Goal: Task Accomplishment & Management: Manage account settings

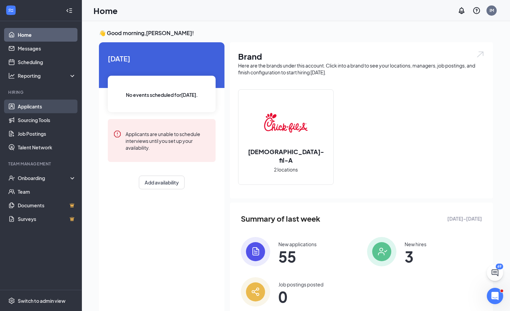
click at [60, 106] on link "Applicants" at bounding box center [47, 107] width 58 height 14
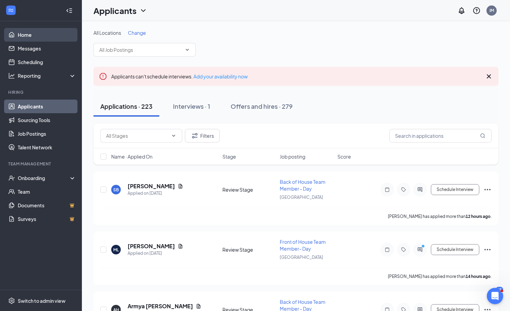
click at [25, 38] on link "Home" at bounding box center [47, 35] width 58 height 14
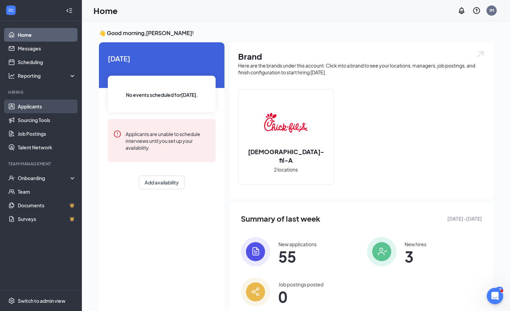
click at [29, 107] on link "Applicants" at bounding box center [47, 107] width 58 height 14
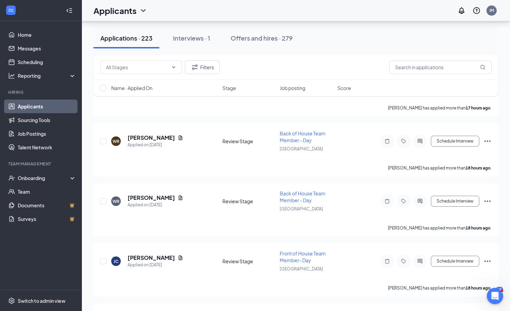
scroll to position [227, 0]
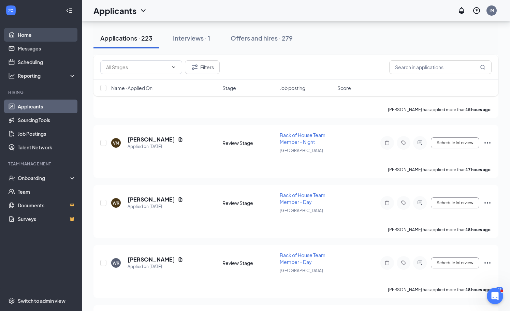
click at [32, 40] on link "Home" at bounding box center [47, 35] width 58 height 14
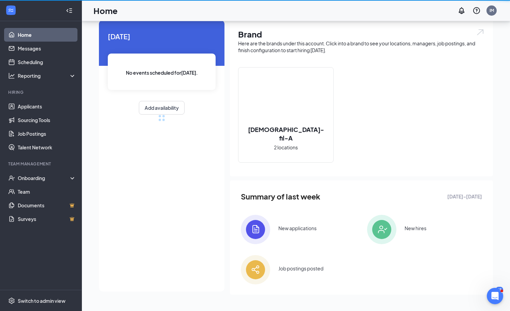
scroll to position [22, 0]
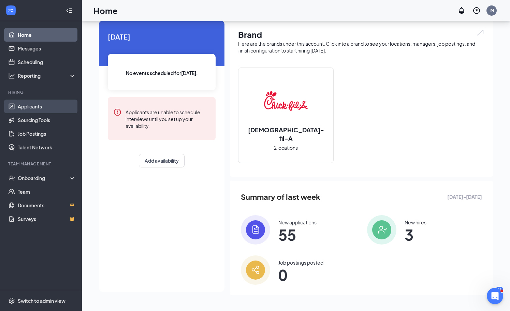
click at [52, 110] on link "Applicants" at bounding box center [47, 107] width 58 height 14
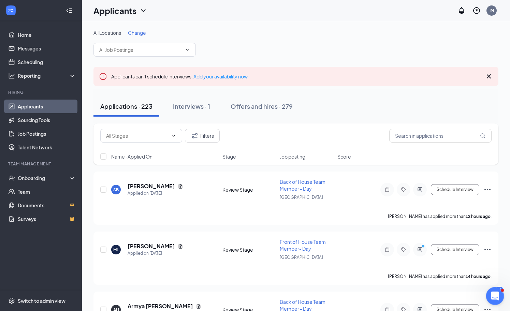
drag, startPoint x: 497, startPoint y: 295, endPoint x: 478, endPoint y: 286, distance: 21.6
click at [486, 287] on html at bounding box center [494, 295] width 16 height 16
click at [500, 291] on div "Open Intercom Messenger" at bounding box center [494, 295] width 23 height 23
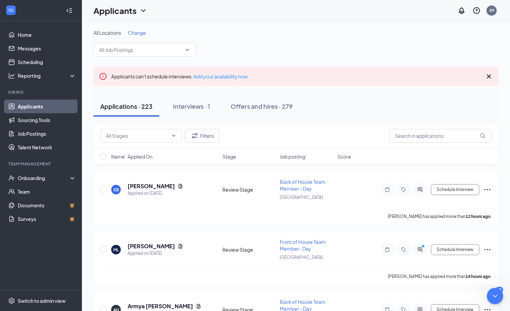
click at [423, 253] on div at bounding box center [420, 250] width 14 height 14
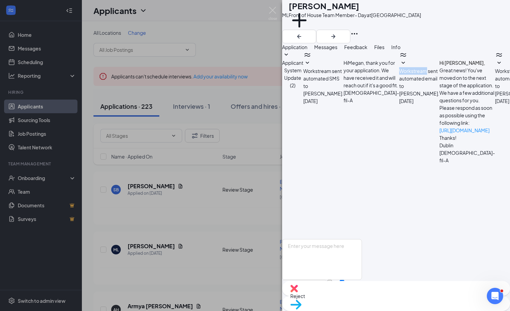
scroll to position [121, 0]
click at [247, 207] on div "ML [PERSON_NAME] Front of House Team Member- Day at [GEOGRAPHIC_DATA] Add a tag…" at bounding box center [255, 155] width 510 height 311
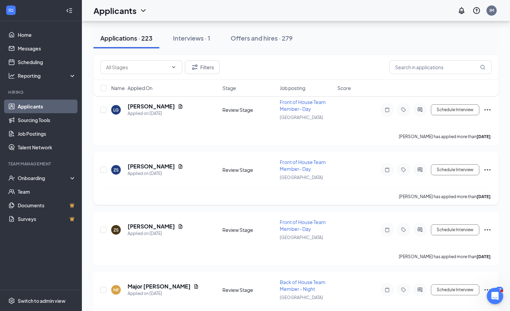
scroll to position [1100, 0]
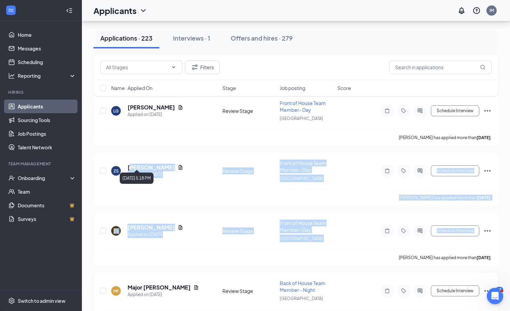
drag, startPoint x: 131, startPoint y: 161, endPoint x: 351, endPoint y: 266, distance: 243.7
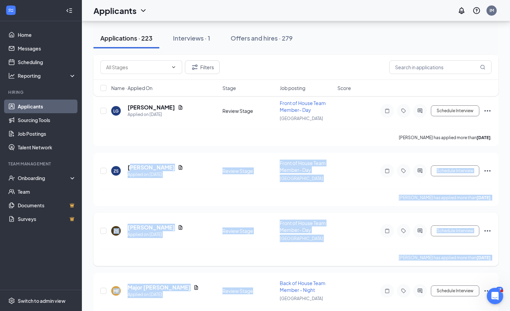
click at [212, 220] on div "ZS [PERSON_NAME] Applied on [DATE] Review Stage Front of House Team Member- Day…" at bounding box center [296, 234] width 392 height 29
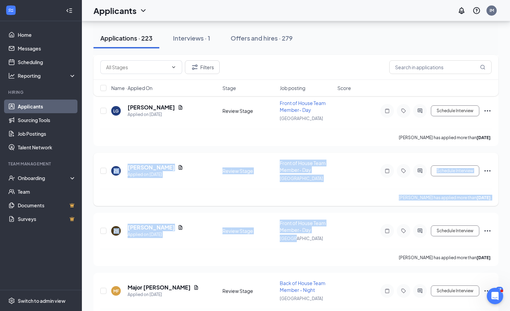
drag, startPoint x: 342, startPoint y: 235, endPoint x: 175, endPoint y: 149, distance: 188.0
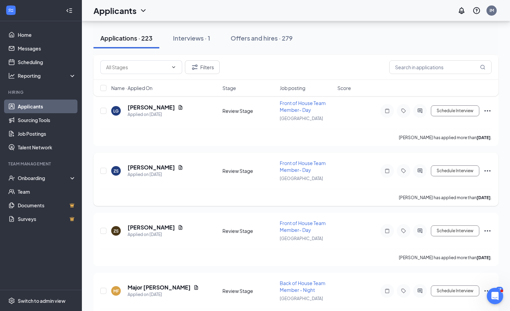
click at [238, 189] on div "[PERSON_NAME] has applied more than [DATE] ." at bounding box center [296, 197] width 392 height 17
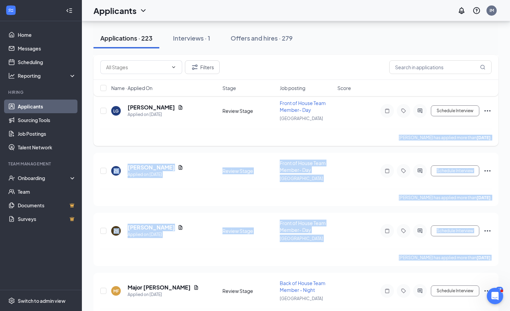
drag, startPoint x: 495, startPoint y: 246, endPoint x: 338, endPoint y: 122, distance: 200.8
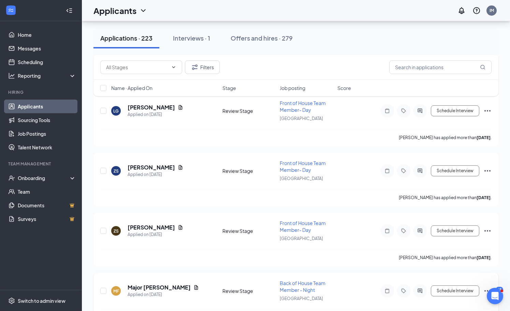
click at [374, 273] on div "MF Major [PERSON_NAME] Applied on [DATE] Review Stage Back of House Team Member…" at bounding box center [296, 299] width 405 height 53
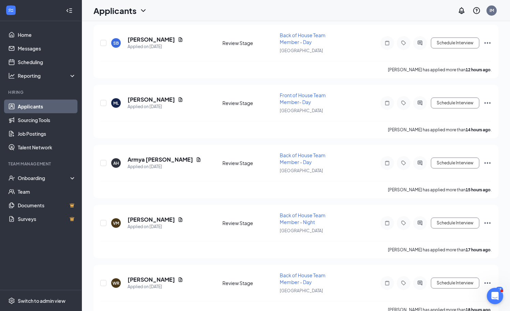
scroll to position [0, 0]
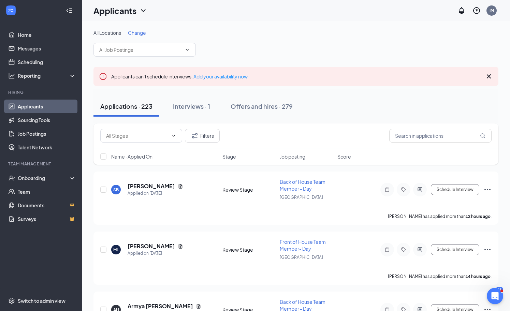
click at [33, 24] on ul "Home Messages Scheduling Reporting Hiring Applicants Sourcing Tools Job Posting…" at bounding box center [41, 155] width 82 height 269
click at [31, 34] on link "Home" at bounding box center [47, 35] width 58 height 14
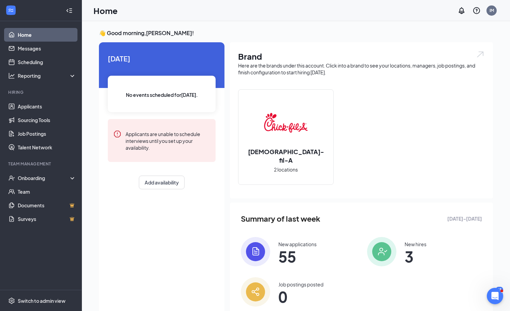
click at [53, 93] on div "Hiring" at bounding box center [41, 92] width 67 height 6
click at [43, 123] on link "Sourcing Tools" at bounding box center [47, 120] width 58 height 14
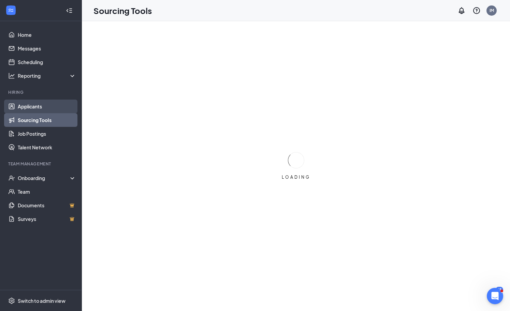
click at [43, 106] on link "Applicants" at bounding box center [47, 107] width 58 height 14
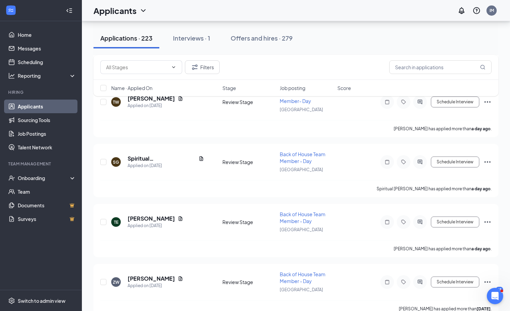
scroll to position [751, 0]
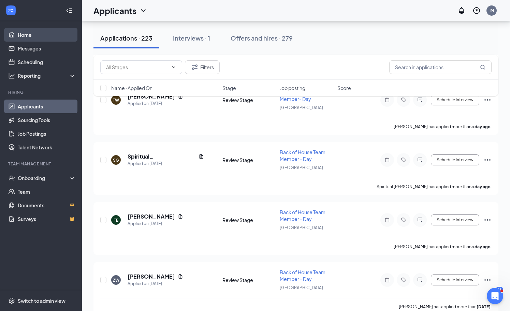
click at [39, 32] on link "Home" at bounding box center [47, 35] width 58 height 14
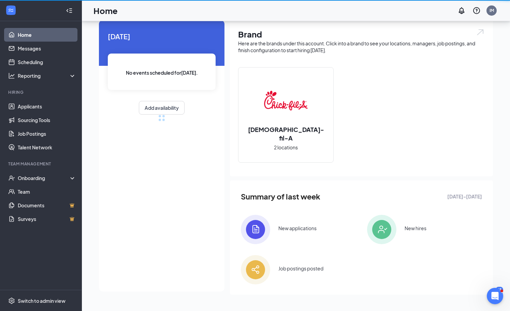
scroll to position [22, 0]
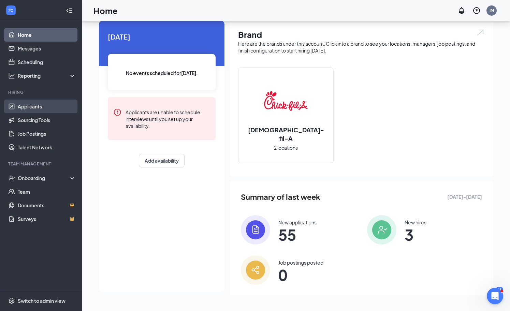
click at [47, 110] on link "Applicants" at bounding box center [47, 107] width 58 height 14
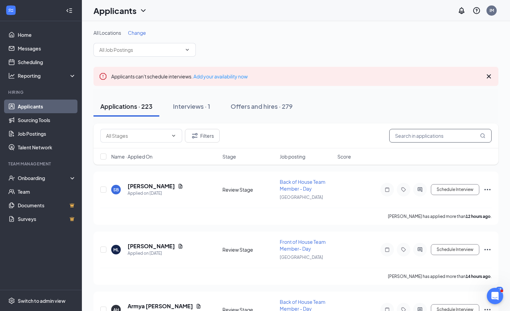
click at [422, 135] on input "text" at bounding box center [441, 136] width 102 height 14
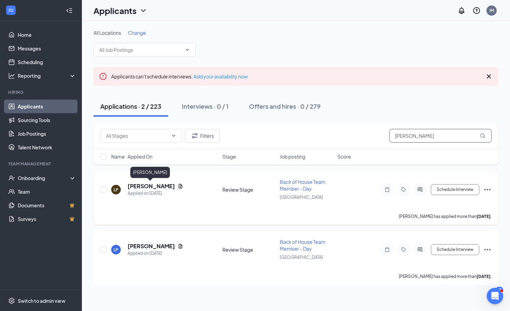
type input "[PERSON_NAME]"
click at [154, 186] on h5 "[PERSON_NAME]" at bounding box center [151, 187] width 47 height 8
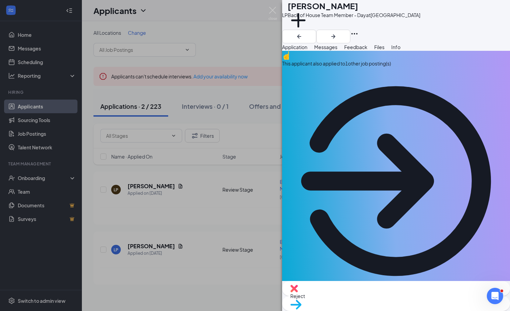
click at [368, 50] on span "Feedback" at bounding box center [356, 47] width 23 height 6
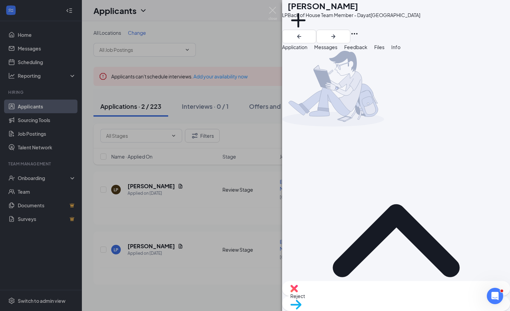
click at [385, 51] on button "Files" at bounding box center [380, 47] width 10 height 8
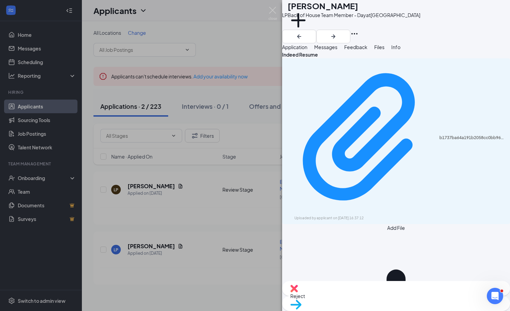
click at [294, 222] on icon "Download" at bounding box center [290, 225] width 7 height 6
click at [197, 205] on div "LP [PERSON_NAME] Back of House Team Member - Day at [GEOGRAPHIC_DATA] Add a tag…" at bounding box center [255, 155] width 510 height 311
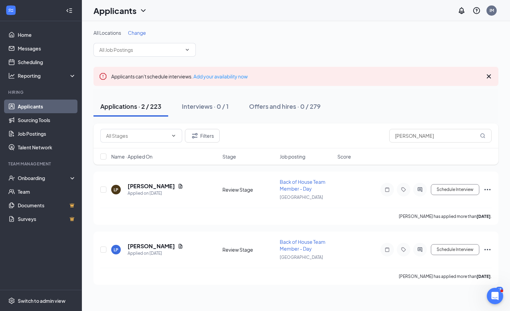
click at [59, 103] on link "Applicants" at bounding box center [47, 107] width 58 height 14
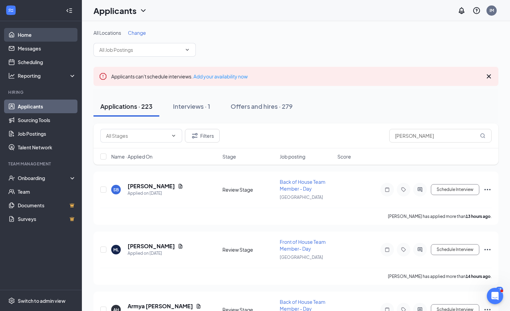
click at [31, 37] on link "Home" at bounding box center [47, 35] width 58 height 14
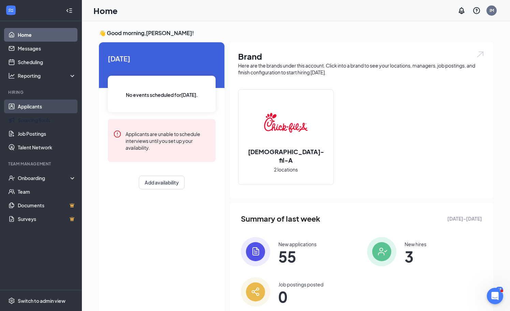
click at [51, 112] on link "Applicants" at bounding box center [47, 107] width 58 height 14
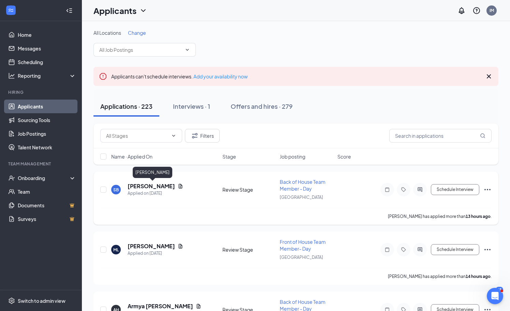
click at [171, 186] on h5 "[PERSON_NAME]" at bounding box center [151, 187] width 47 height 8
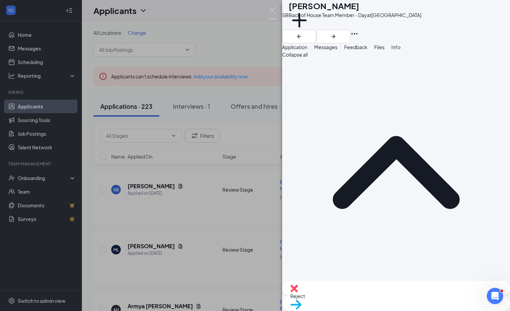
drag, startPoint x: 294, startPoint y: 172, endPoint x: 322, endPoint y: 205, distance: 42.8
drag, startPoint x: 296, startPoint y: 216, endPoint x: 348, endPoint y: 258, distance: 67.3
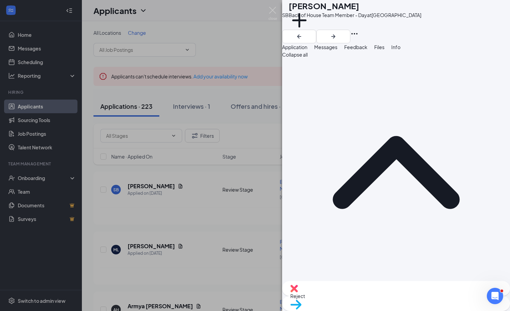
click at [195, 208] on div "SB [PERSON_NAME] Back of House Team Member - Day at [GEOGRAPHIC_DATA] Add a tag…" at bounding box center [255, 155] width 510 height 311
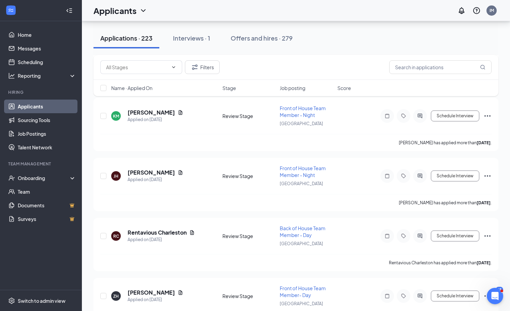
scroll to position [3685, 0]
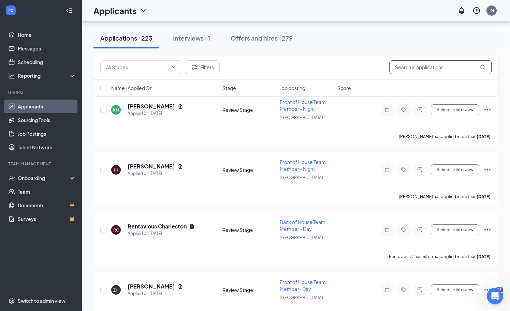
click at [411, 73] on input "text" at bounding box center [441, 67] width 102 height 14
type input "L"
type input "a"
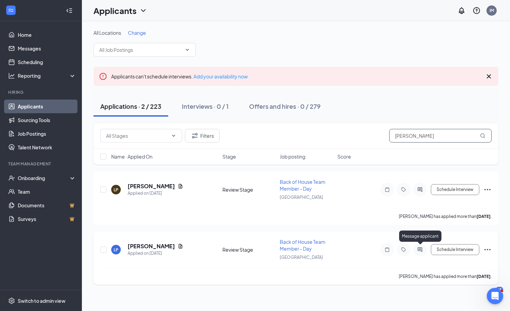
type input "[PERSON_NAME]"
click at [418, 252] on icon "ActiveChat" at bounding box center [420, 249] width 8 height 5
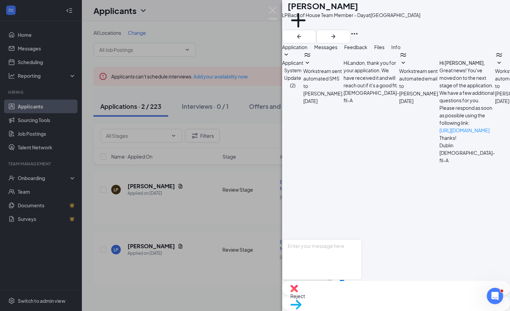
scroll to position [54, 0]
click at [324, 239] on textarea at bounding box center [322, 259] width 80 height 41
type textarea "Hello [PERSON_NAME], When would be a good time to set up an interview?"
click at [362, 280] on button "Send" at bounding box center [356, 292] width 12 height 24
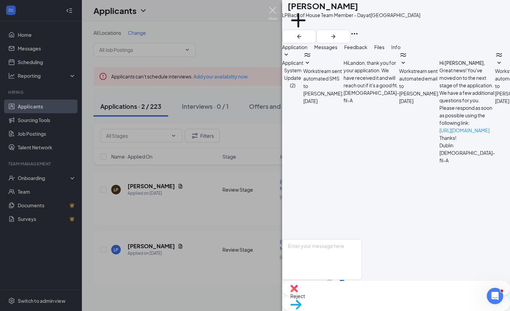
click at [270, 12] on img at bounding box center [273, 13] width 9 height 13
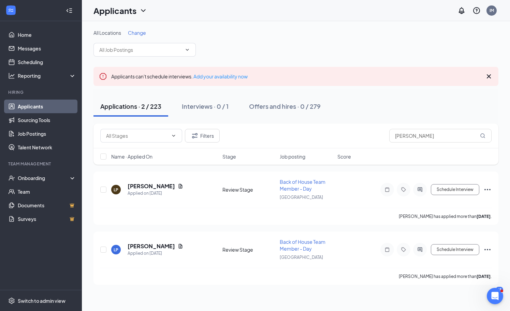
click at [24, 111] on link "Applicants" at bounding box center [47, 107] width 58 height 14
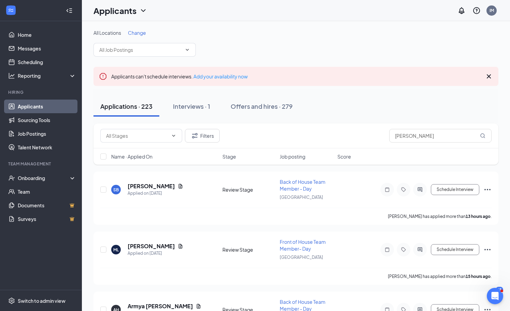
click at [24, 103] on link "Applicants" at bounding box center [47, 107] width 58 height 14
click at [26, 31] on link "Home" at bounding box center [47, 35] width 58 height 14
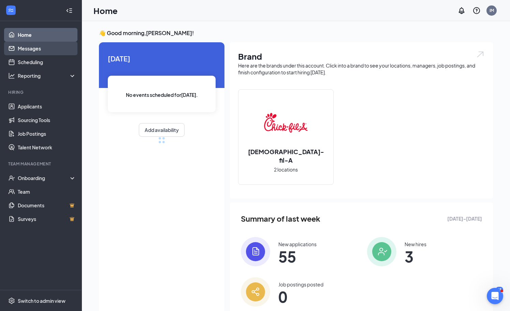
click at [27, 47] on link "Messages" at bounding box center [47, 49] width 58 height 14
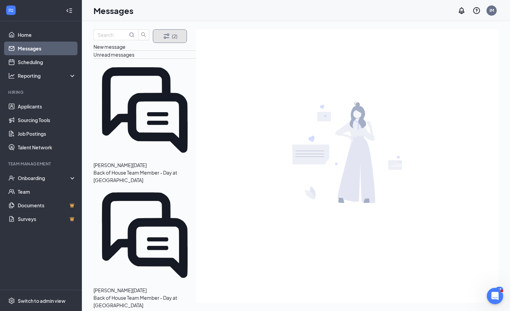
click at [167, 43] on button "(2)" at bounding box center [170, 36] width 34 height 14
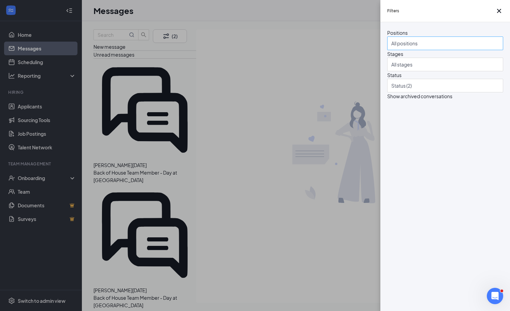
click at [410, 49] on div at bounding box center [442, 43] width 106 height 11
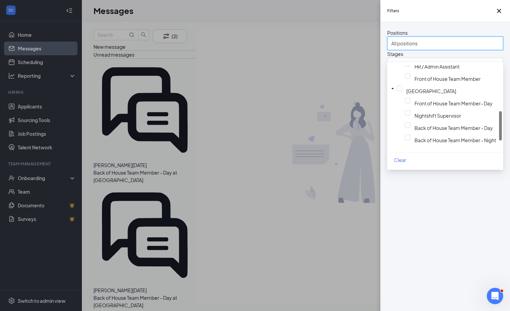
scroll to position [136, 0]
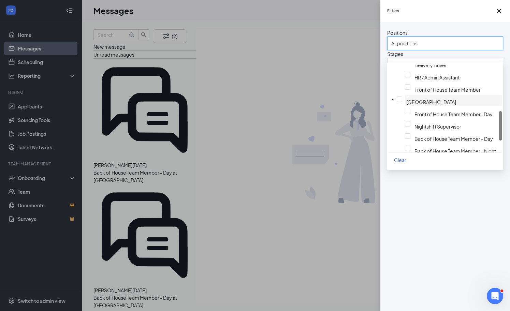
click at [407, 98] on img at bounding box center [408, 96] width 3 height 3
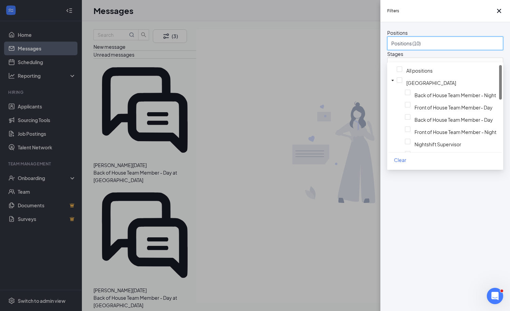
click at [344, 53] on div "Filters Positions Positions (10) Stages All stages Status Status (2) Show archi…" at bounding box center [255, 155] width 510 height 311
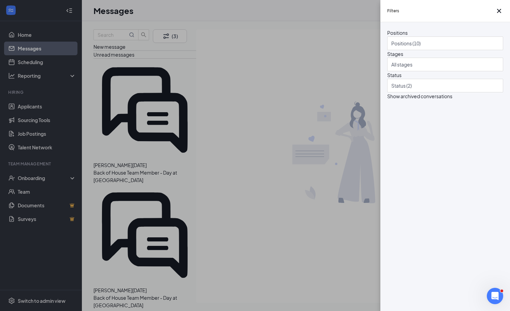
click at [341, 86] on div "Filters Positions Positions (10) Stages All stages Status Status (2) Show archi…" at bounding box center [255, 155] width 510 height 311
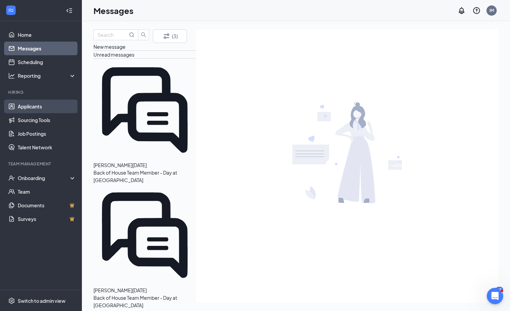
click at [46, 110] on link "Applicants" at bounding box center [47, 107] width 58 height 14
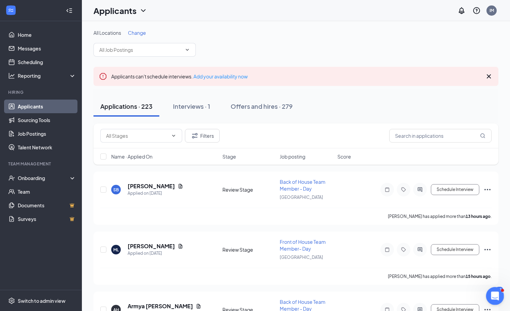
drag, startPoint x: 491, startPoint y: 293, endPoint x: 887, endPoint y: 582, distance: 490.1
click at [486, 293] on html at bounding box center [494, 295] width 16 height 16
click at [492, 298] on icon "Open Intercom Messenger" at bounding box center [494, 295] width 11 height 11
click at [503, 289] on div at bounding box center [496, 296] width 18 height 18
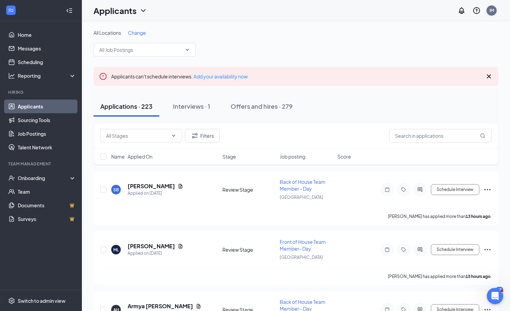
click at [491, 12] on div "IM" at bounding box center [492, 11] width 4 height 6
click at [40, 46] on link "Messages" at bounding box center [47, 49] width 58 height 14
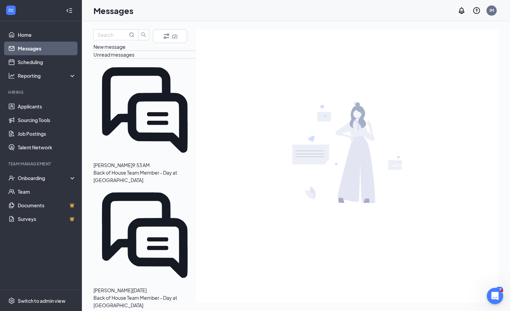
click at [132, 161] on div at bounding box center [132, 165] width 0 height 8
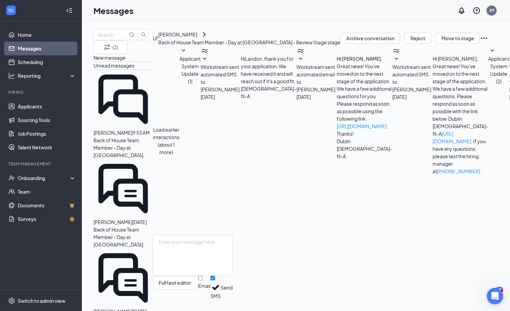
scroll to position [102, 0]
click at [228, 237] on textarea at bounding box center [193, 255] width 80 height 41
type textarea "T"
type textarea "[DATE] at 1:15PM?"
click at [233, 292] on div "[DATE] at 1:15PM? Full text editor Email SMS Send" at bounding box center [193, 267] width 80 height 65
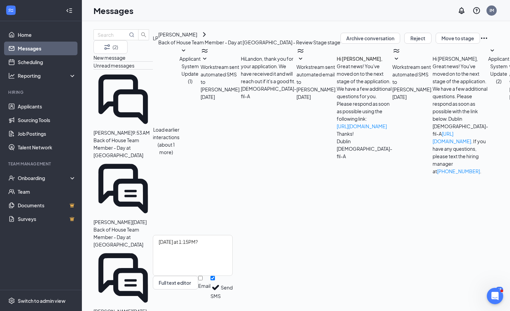
click at [233, 287] on button "Send" at bounding box center [227, 288] width 12 height 24
click at [459, 41] on button "Move to stage" at bounding box center [458, 38] width 44 height 11
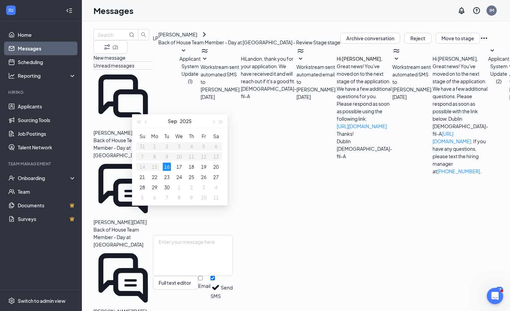
type input "[DATE]"
click at [167, 168] on div "16" at bounding box center [167, 167] width 8 height 8
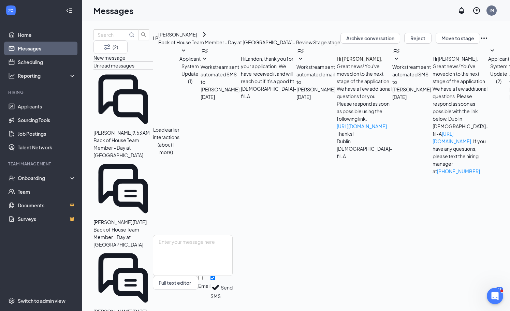
type input "01:15 PM"
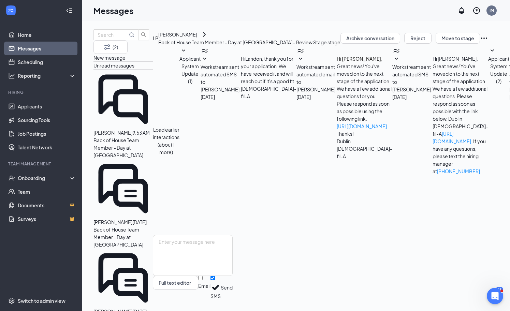
scroll to position [798, 0]
type input "01:30 PM"
click at [42, 102] on link "Applicants" at bounding box center [47, 107] width 58 height 14
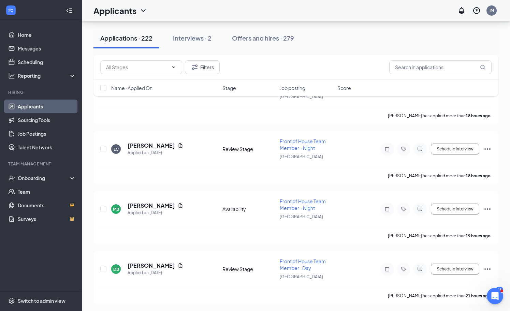
scroll to position [490, 0]
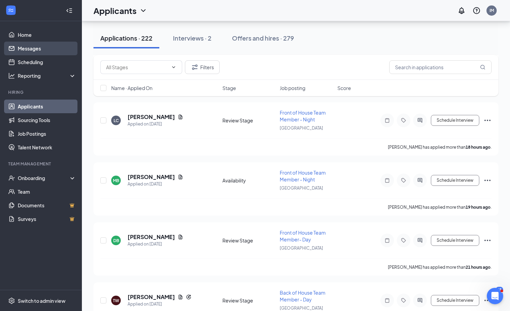
click at [41, 42] on link "Messages" at bounding box center [47, 49] width 58 height 14
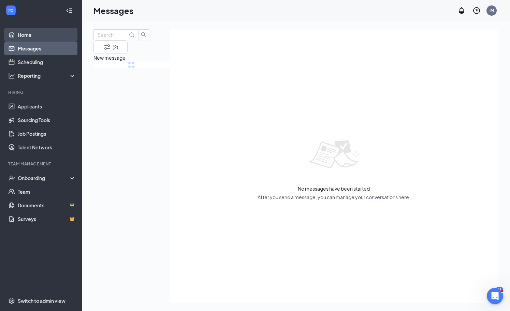
click at [39, 28] on link "Home" at bounding box center [47, 35] width 58 height 14
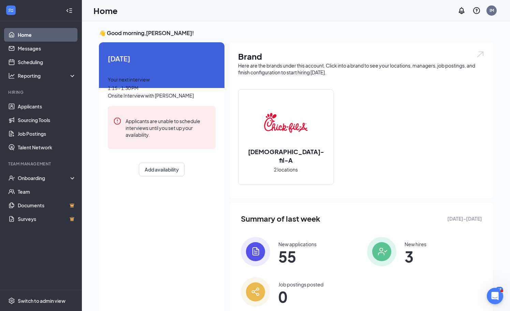
click at [39, 28] on link "Home" at bounding box center [47, 35] width 58 height 14
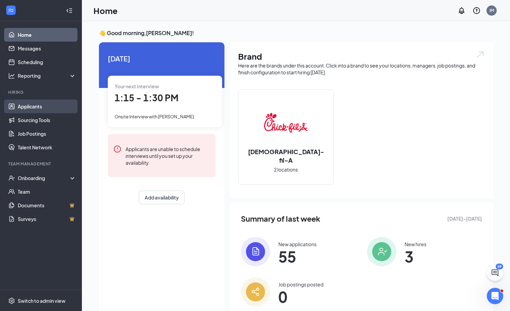
click at [55, 100] on link "Applicants" at bounding box center [47, 107] width 58 height 14
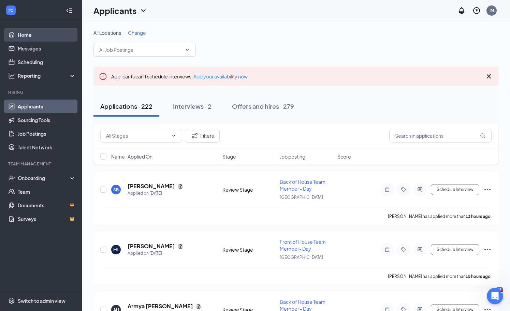
click at [46, 41] on link "Home" at bounding box center [47, 35] width 58 height 14
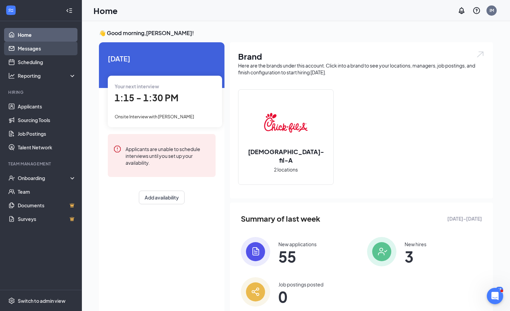
click at [42, 45] on link "Messages" at bounding box center [47, 49] width 58 height 14
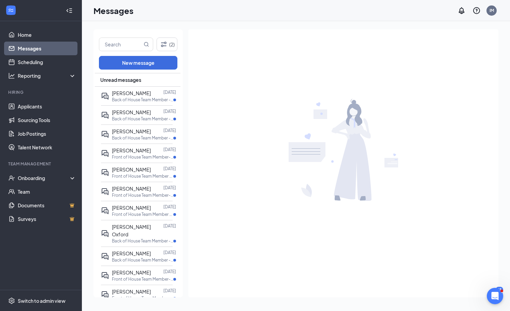
click at [147, 82] on div "Unread messages" at bounding box center [138, 80] width 86 height 14
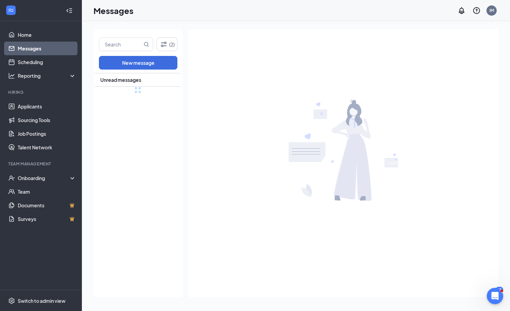
click at [138, 79] on span "Unread messages" at bounding box center [120, 79] width 41 height 7
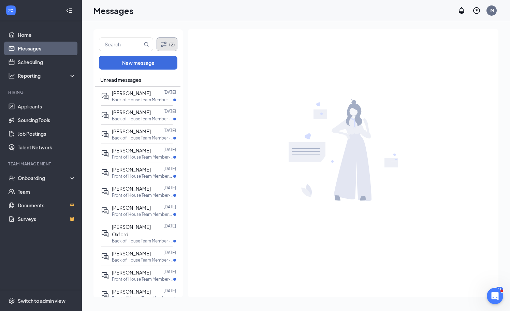
click at [167, 49] on button "(2)" at bounding box center [167, 45] width 21 height 14
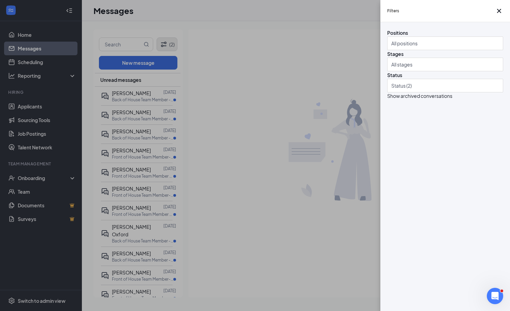
click at [167, 49] on div "Filters Positions All positions Stages All stages Status Status (2) Show archiv…" at bounding box center [255, 155] width 510 height 311
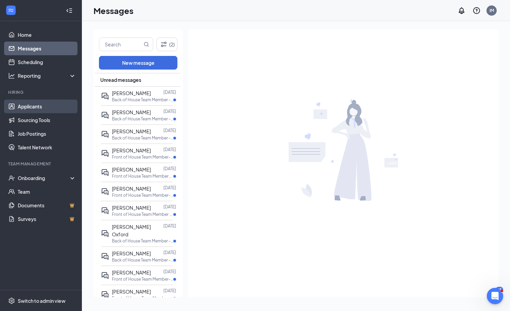
click at [48, 103] on link "Applicants" at bounding box center [47, 107] width 58 height 14
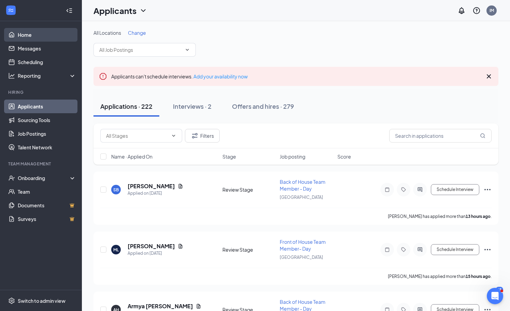
click at [28, 31] on link "Home" at bounding box center [47, 35] width 58 height 14
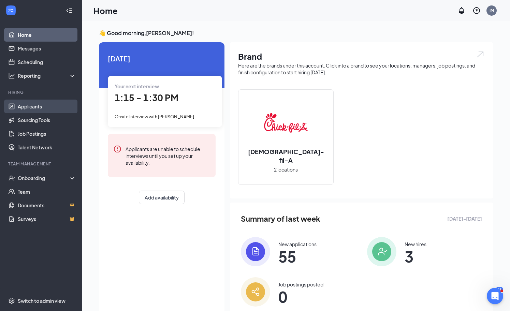
click at [65, 112] on link "Applicants" at bounding box center [47, 107] width 58 height 14
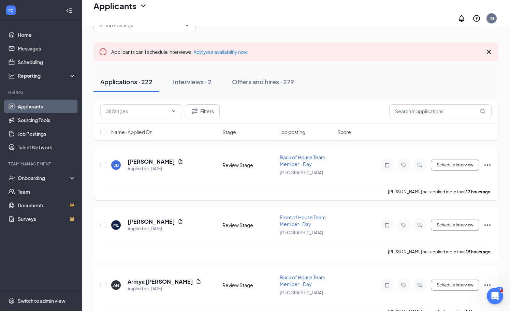
scroll to position [50, 0]
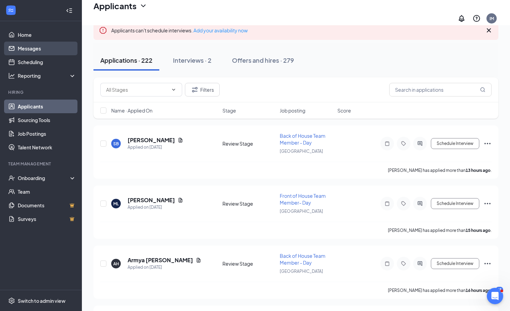
click at [48, 49] on link "Messages" at bounding box center [47, 49] width 58 height 14
